Goal: Find specific page/section: Find specific page/section

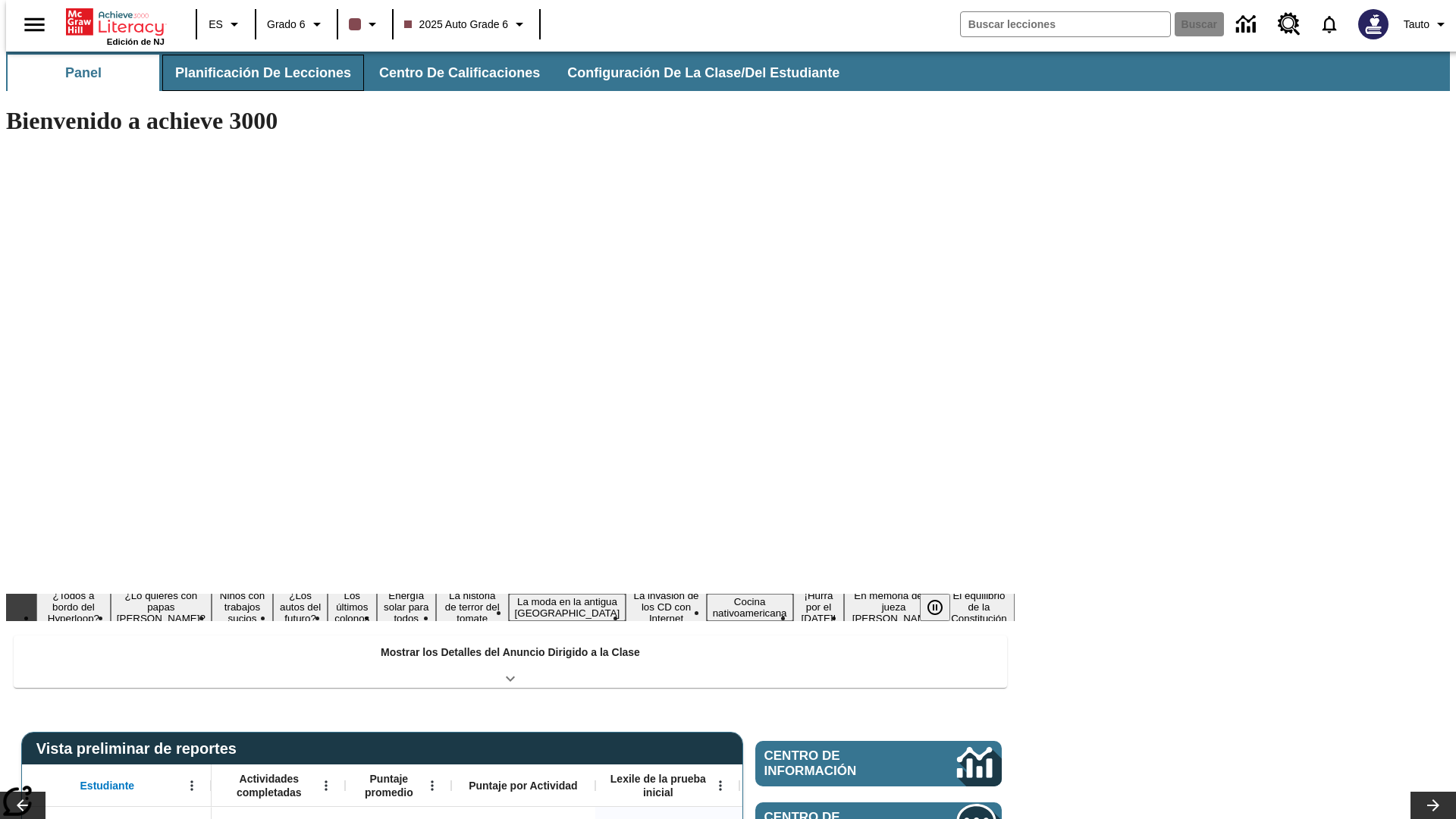
click at [254, 72] on span "Planificación de lecciones" at bounding box center [263, 73] width 176 height 17
